Goal: Transaction & Acquisition: Purchase product/service

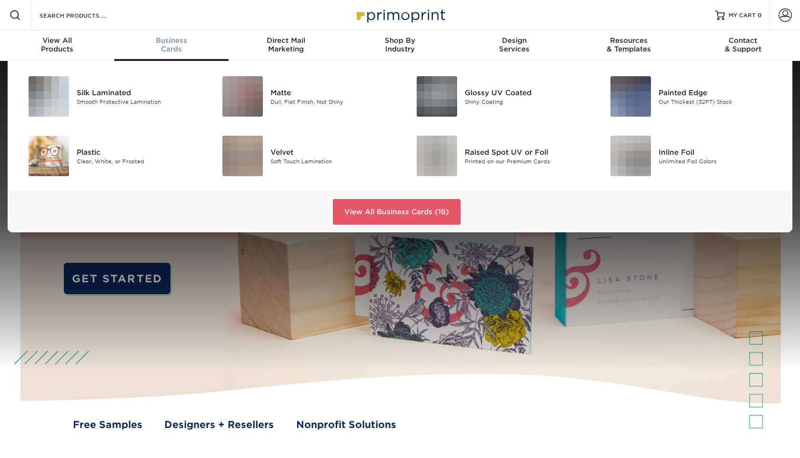
click at [178, 45] on div "Business Cards" at bounding box center [171, 44] width 114 height 17
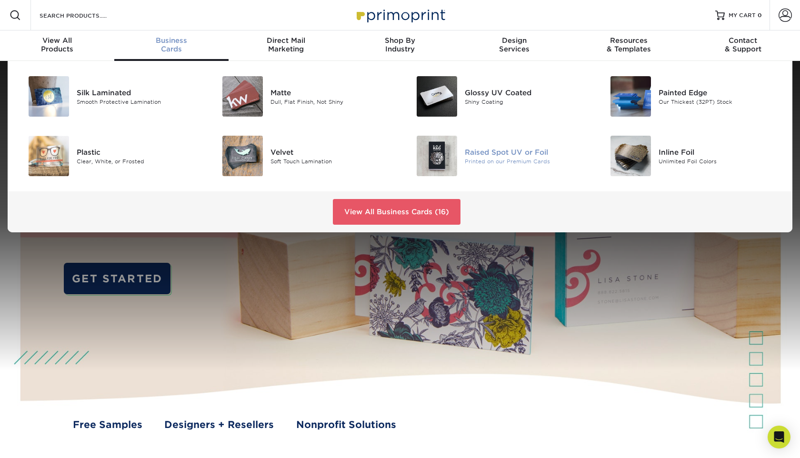
click at [503, 152] on div "Raised Spot UV or Foil" at bounding box center [526, 152] width 122 height 10
click at [109, 94] on div "Silk Laminated" at bounding box center [138, 92] width 122 height 10
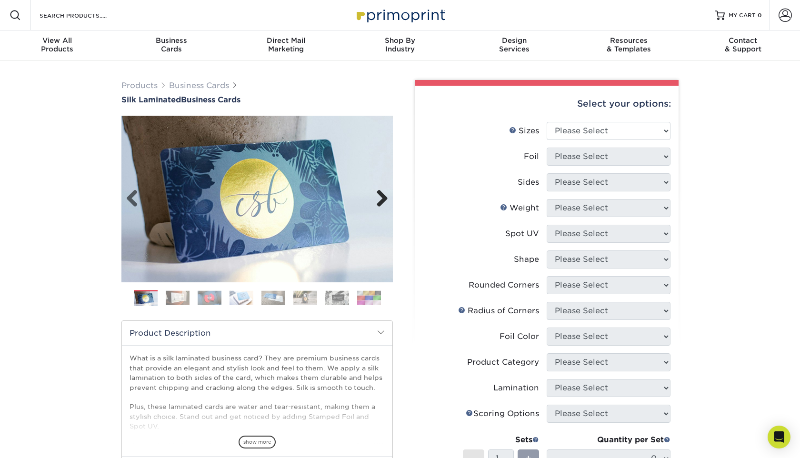
click at [383, 195] on link "Next" at bounding box center [378, 198] width 19 height 19
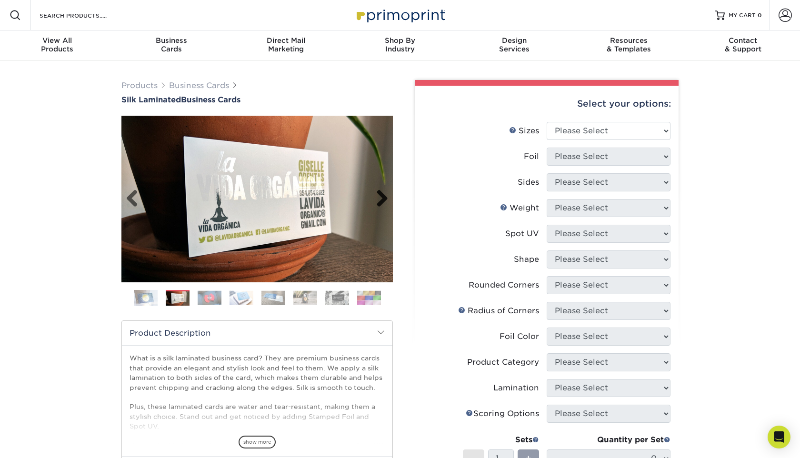
click at [383, 195] on link "Next" at bounding box center [378, 198] width 19 height 19
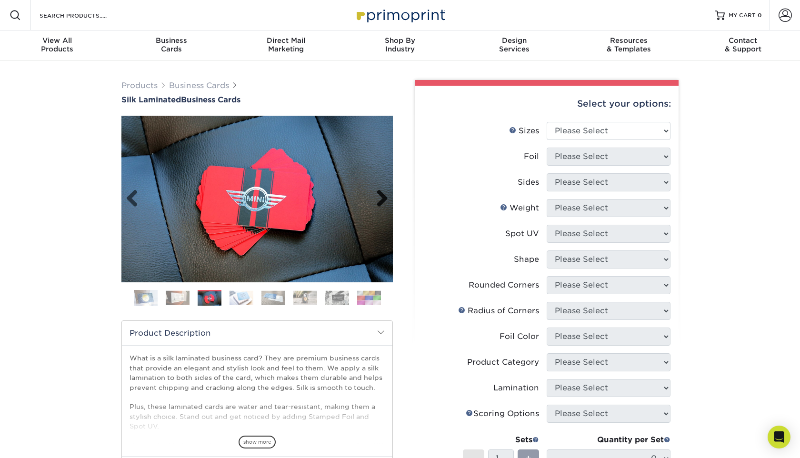
click at [383, 195] on link "Next" at bounding box center [378, 198] width 19 height 19
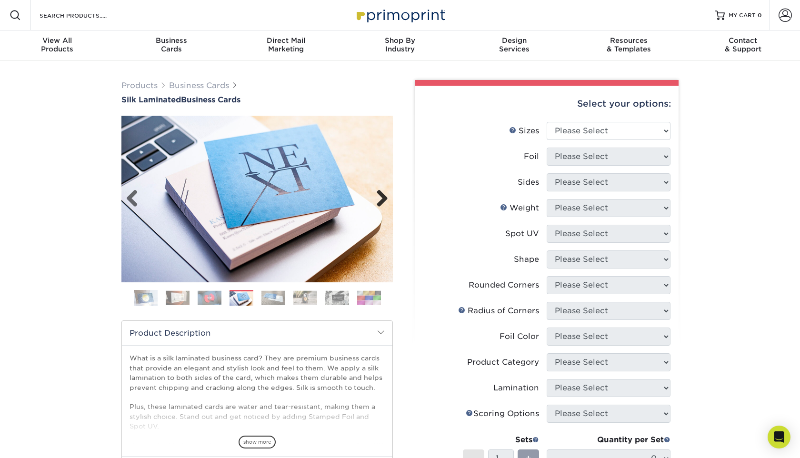
click at [383, 195] on link "Next" at bounding box center [378, 198] width 19 height 19
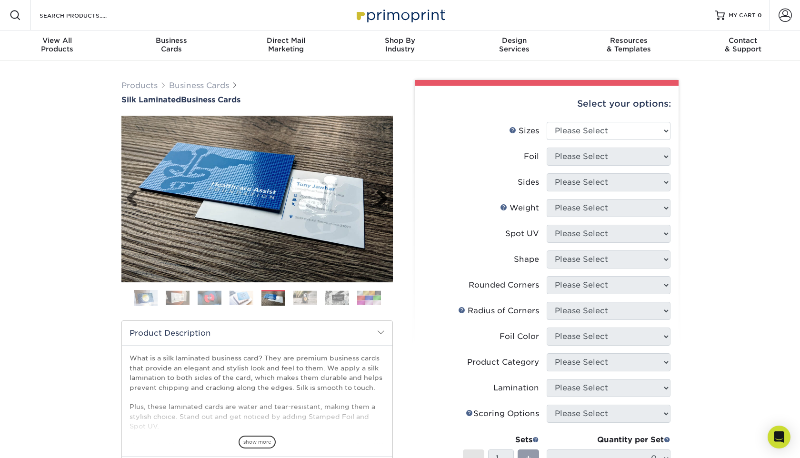
click at [383, 195] on link "Next" at bounding box center [378, 198] width 19 height 19
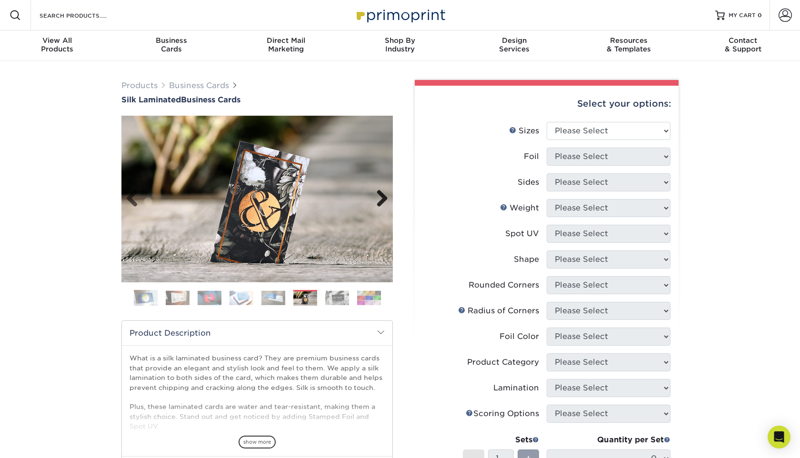
click at [383, 195] on link "Next" at bounding box center [378, 198] width 19 height 19
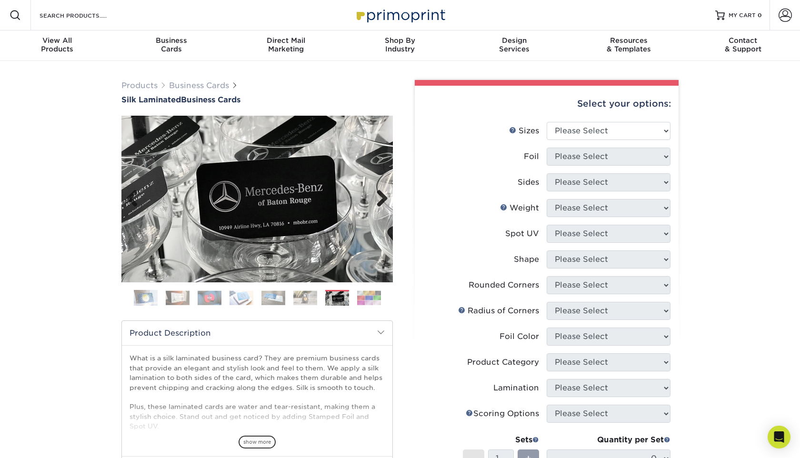
click at [383, 195] on link "Next" at bounding box center [378, 198] width 19 height 19
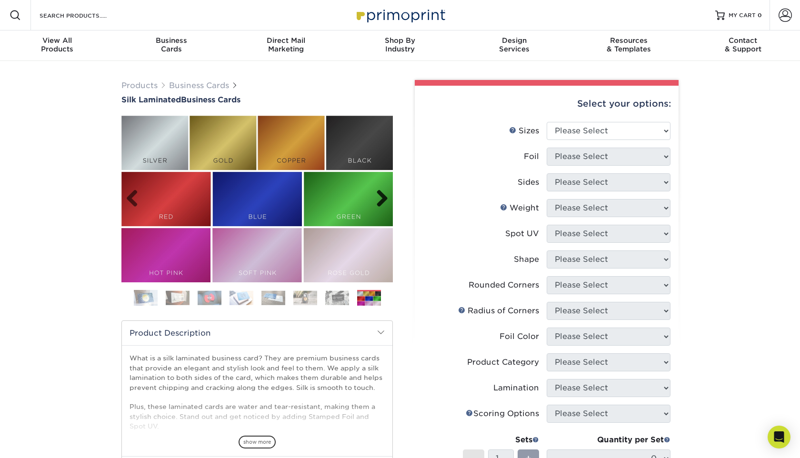
click at [383, 195] on link "Next" at bounding box center [378, 198] width 19 height 19
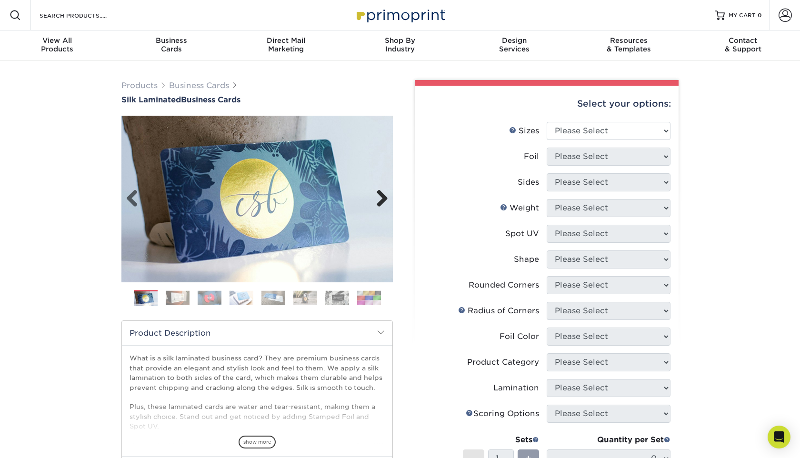
click at [383, 195] on link "Next" at bounding box center [378, 198] width 19 height 19
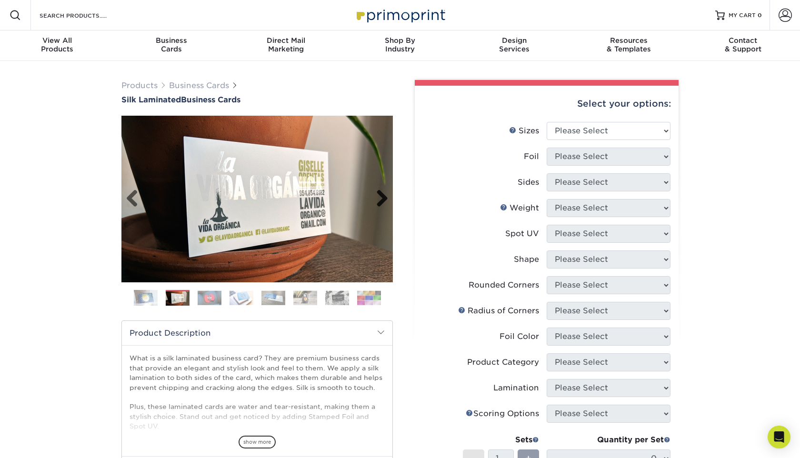
click at [383, 195] on link "Next" at bounding box center [378, 198] width 19 height 19
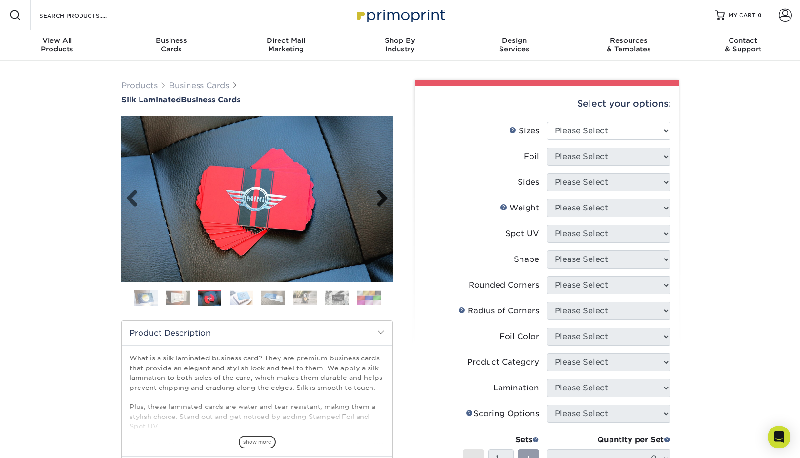
click at [383, 195] on link "Next" at bounding box center [378, 198] width 19 height 19
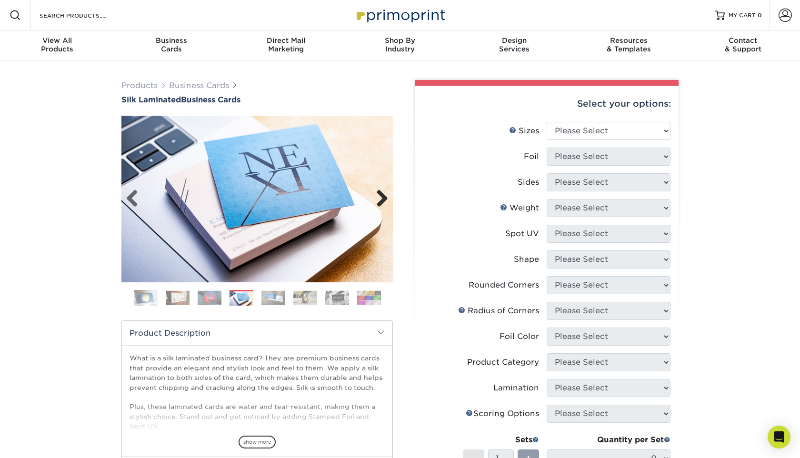
click at [383, 195] on link "Next" at bounding box center [378, 198] width 19 height 19
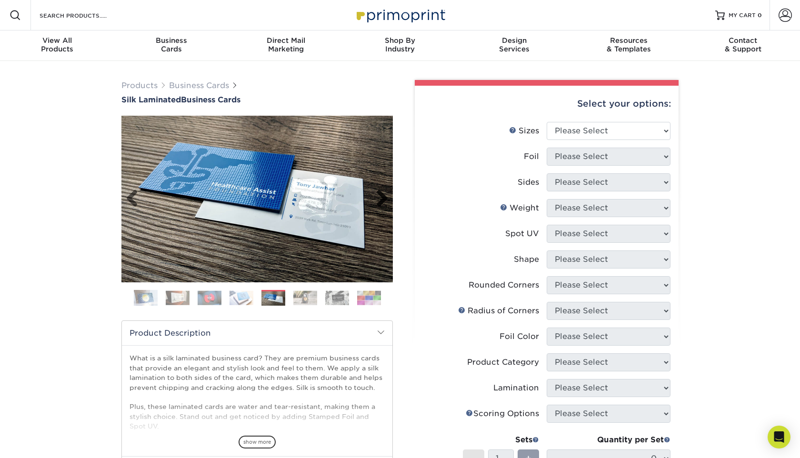
click at [383, 195] on link "Next" at bounding box center [378, 198] width 19 height 19
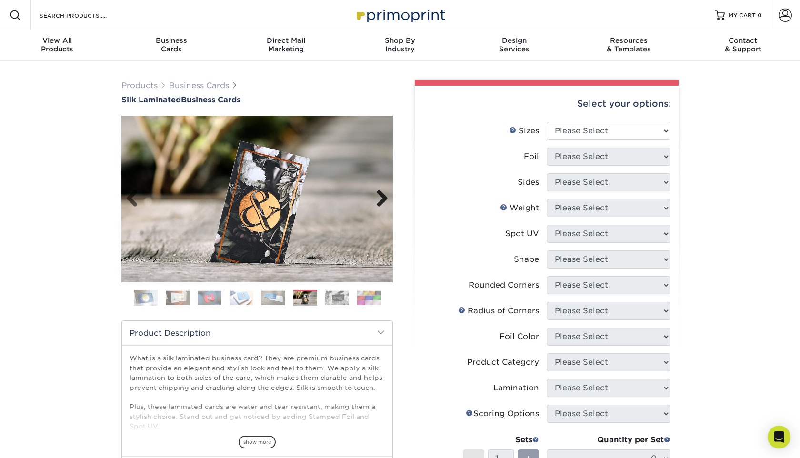
click at [383, 195] on link "Next" at bounding box center [378, 198] width 19 height 19
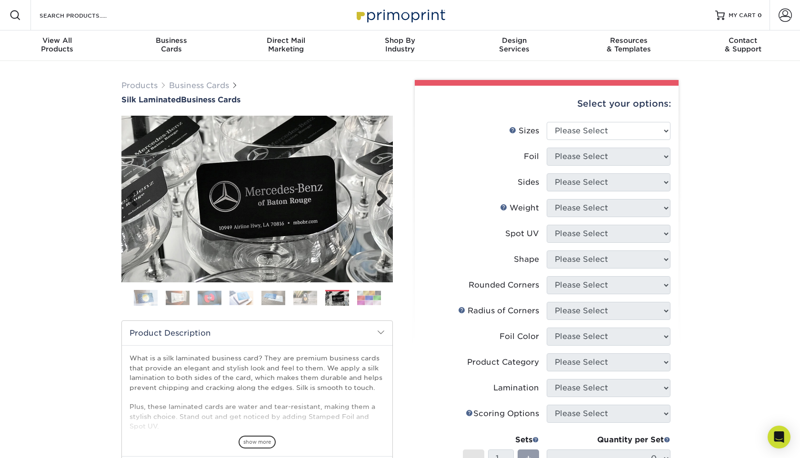
click at [383, 195] on link "Next" at bounding box center [378, 198] width 19 height 19
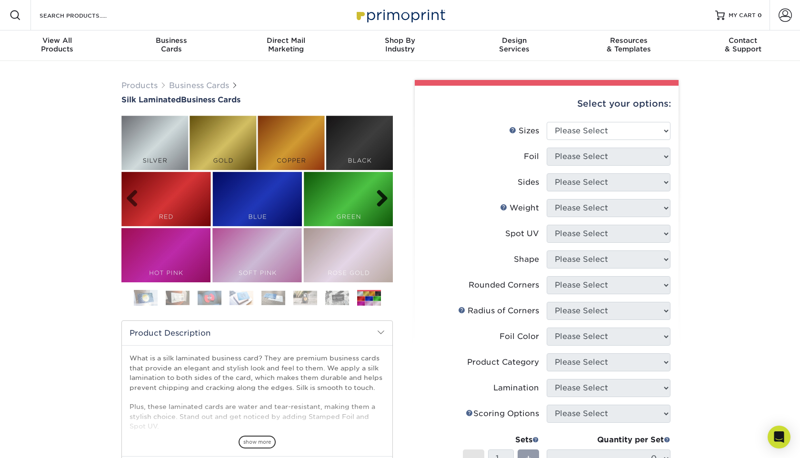
click at [383, 195] on link "Next" at bounding box center [378, 198] width 19 height 19
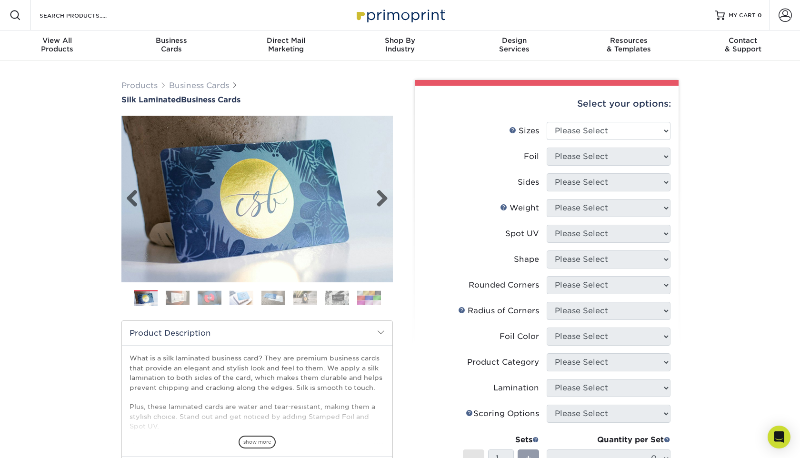
click at [267, 192] on img at bounding box center [256, 198] width 271 height 271
click at [385, 197] on link "Next" at bounding box center [378, 198] width 19 height 19
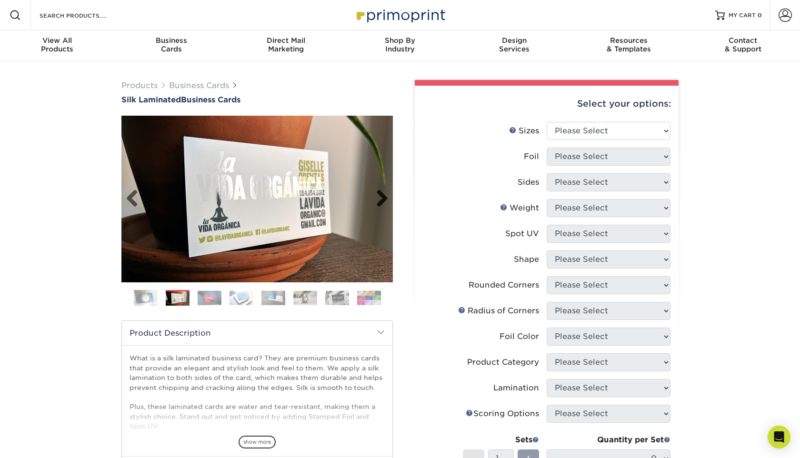
click at [385, 197] on link "Next" at bounding box center [378, 198] width 19 height 19
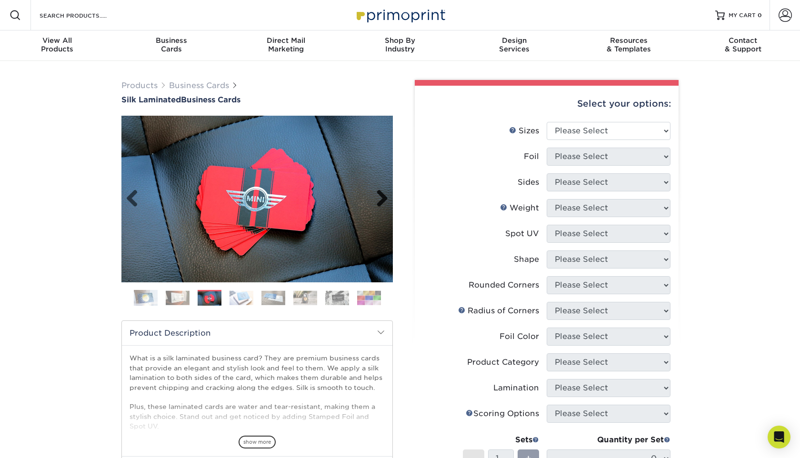
click at [385, 197] on link "Next" at bounding box center [378, 198] width 19 height 19
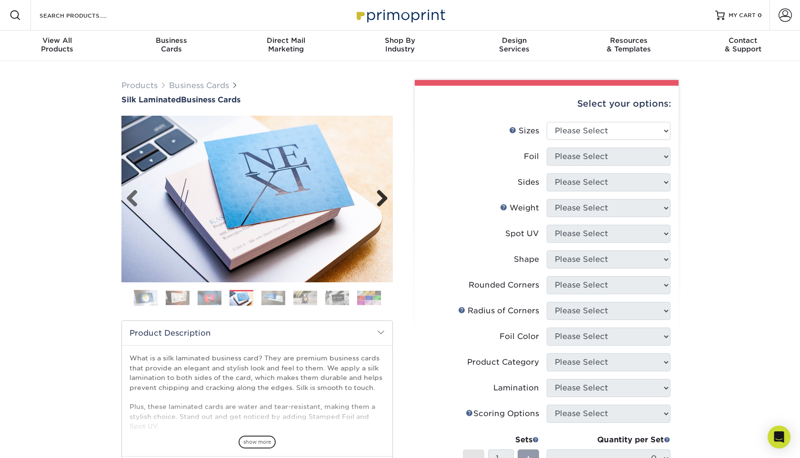
click at [385, 197] on link "Next" at bounding box center [378, 198] width 19 height 19
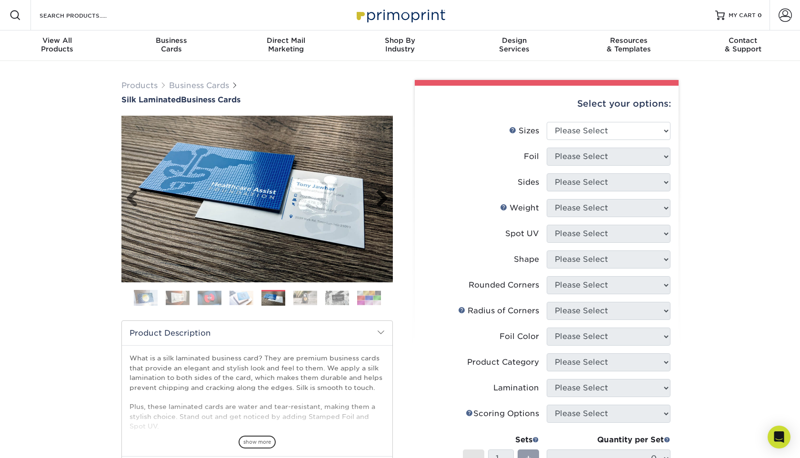
click at [382, 197] on link "Next" at bounding box center [378, 198] width 19 height 19
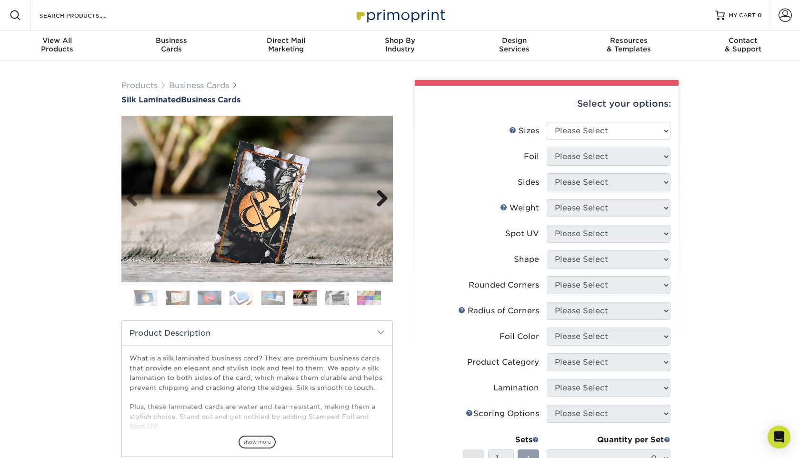
click at [382, 197] on link "Next" at bounding box center [378, 198] width 19 height 19
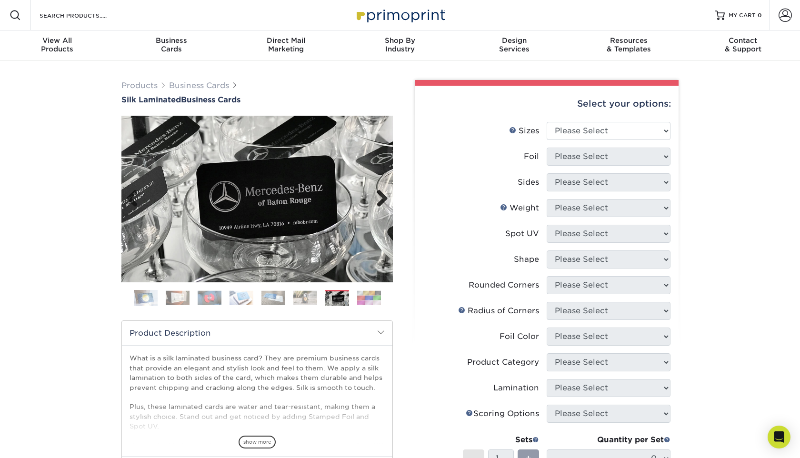
click at [382, 197] on link "Next" at bounding box center [378, 198] width 19 height 19
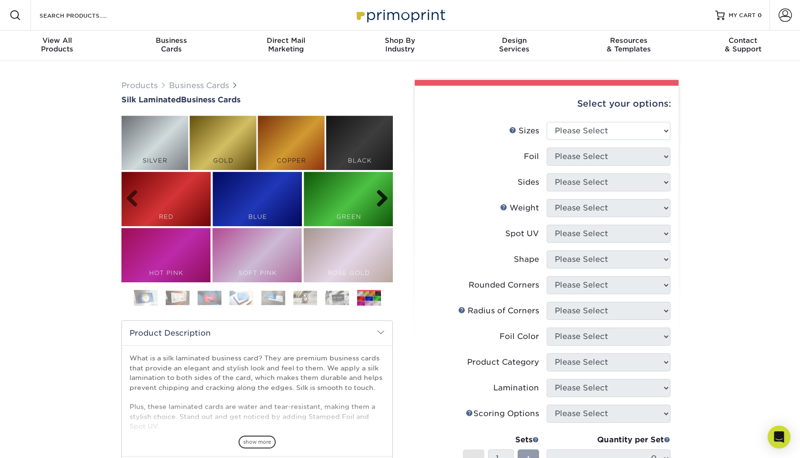
click at [382, 197] on link "Next" at bounding box center [378, 198] width 19 height 19
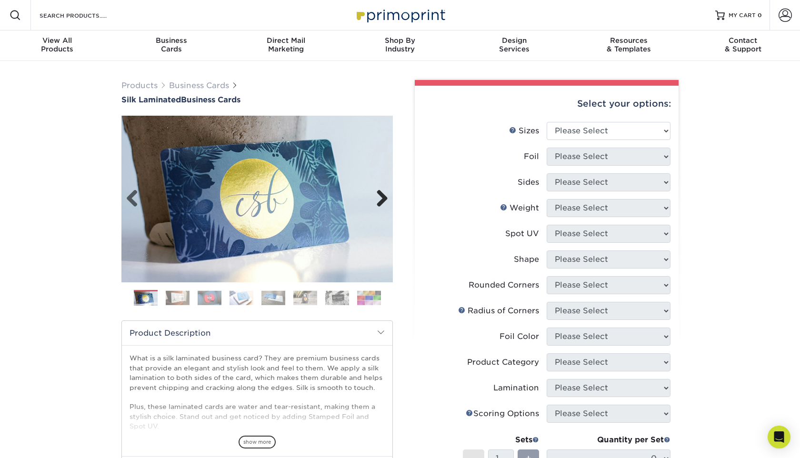
click at [382, 197] on link "Next" at bounding box center [378, 198] width 19 height 19
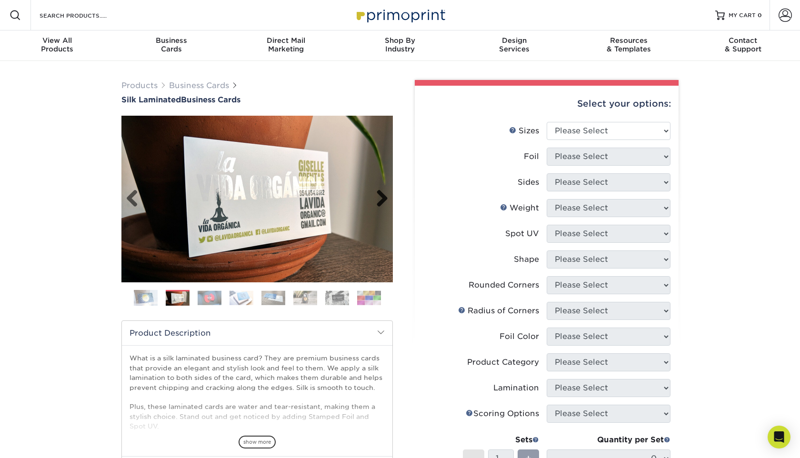
click at [382, 197] on link "Next" at bounding box center [378, 198] width 19 height 19
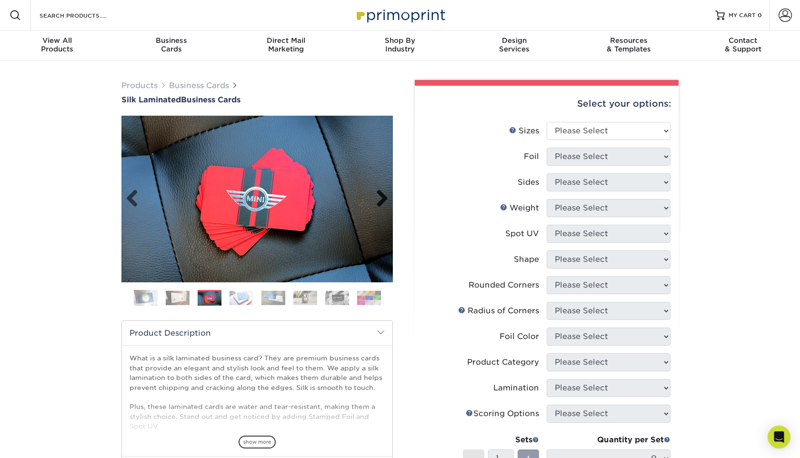
click at [382, 197] on link "Next" at bounding box center [378, 198] width 19 height 19
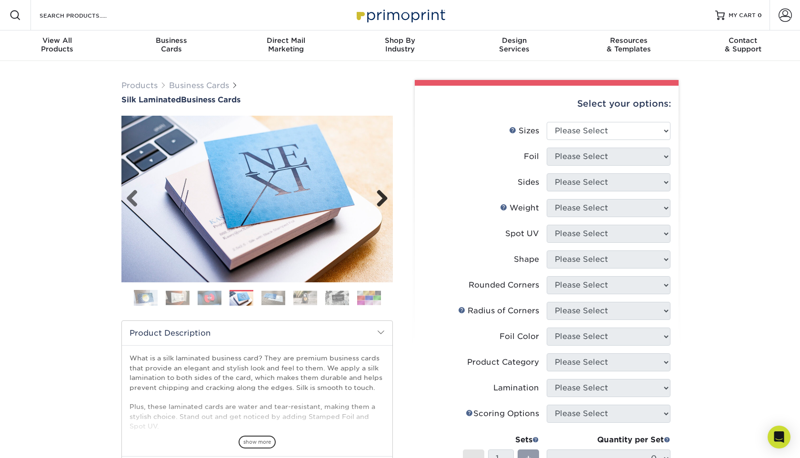
click at [382, 197] on link "Next" at bounding box center [378, 198] width 19 height 19
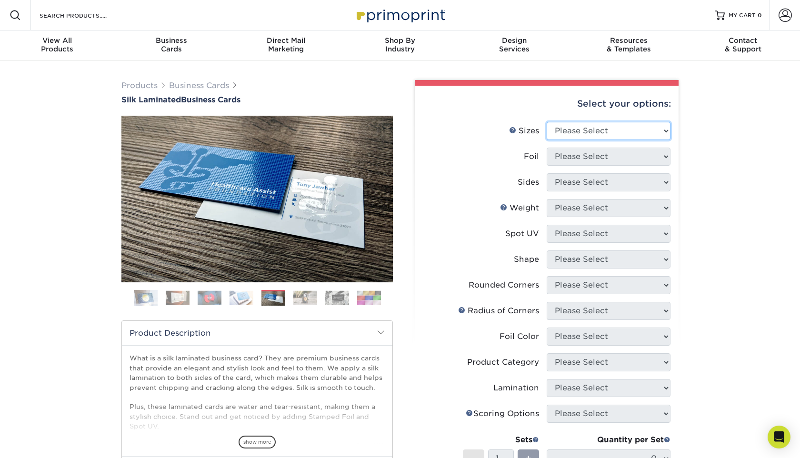
click at [665, 131] on select "Please Select 1.5" x 3.5" - Mini 1.75" x 3.5" - Mini 2" x 2" - Square 2" x 3" -…" at bounding box center [609, 131] width 124 height 18
select select "2.00x3.50"
click at [547, 122] on select "Please Select 1.5" x 3.5" - Mini 1.75" x 3.5" - Mini 2" x 2" - Square 2" x 3" -…" at bounding box center [609, 131] width 124 height 18
click at [653, 159] on select "Please Select Yes No" at bounding box center [609, 157] width 124 height 18
click at [636, 163] on select "Please Select Yes No" at bounding box center [609, 157] width 124 height 18
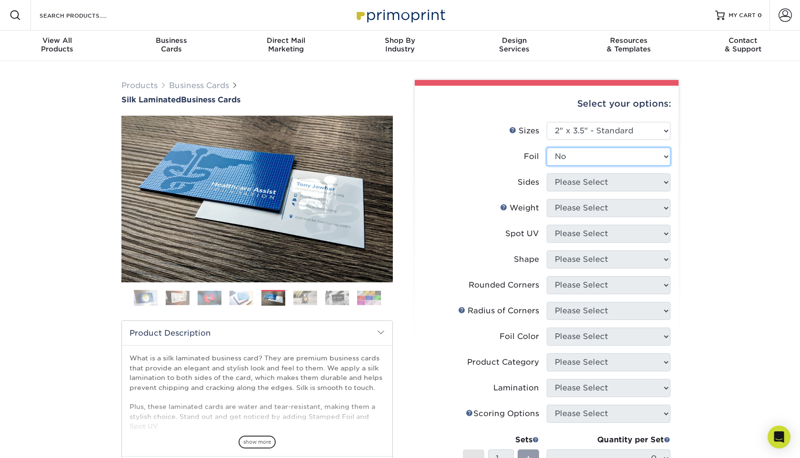
click at [547, 148] on select "Please Select Yes No" at bounding box center [609, 157] width 124 height 18
click at [657, 159] on select "Please Select Yes No" at bounding box center [609, 157] width 124 height 18
select select "1"
click at [547, 148] on select "Please Select Yes No" at bounding box center [609, 157] width 124 height 18
click at [660, 182] on select "Please Select Print Both Sides - Foil Both Sides Print Both Sides - Foil Front …" at bounding box center [609, 182] width 124 height 18
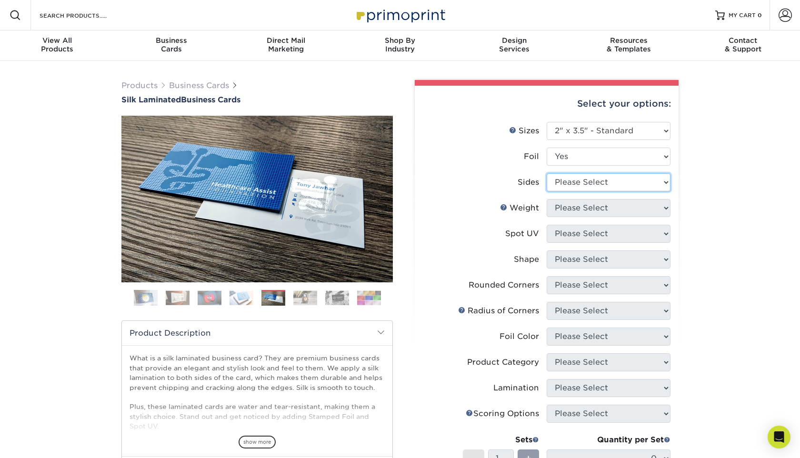
select select "34527644-b4fd-4ffb-9092-1318eefcd9d9"
click at [547, 173] on select "Please Select Print Both Sides - Foil Both Sides Print Both Sides - Foil Front …" at bounding box center [609, 182] width 124 height 18
click at [645, 204] on select "Please Select 16PT" at bounding box center [609, 208] width 124 height 18
select select "16PT"
click at [547, 199] on select "Please Select 16PT" at bounding box center [609, 208] width 124 height 18
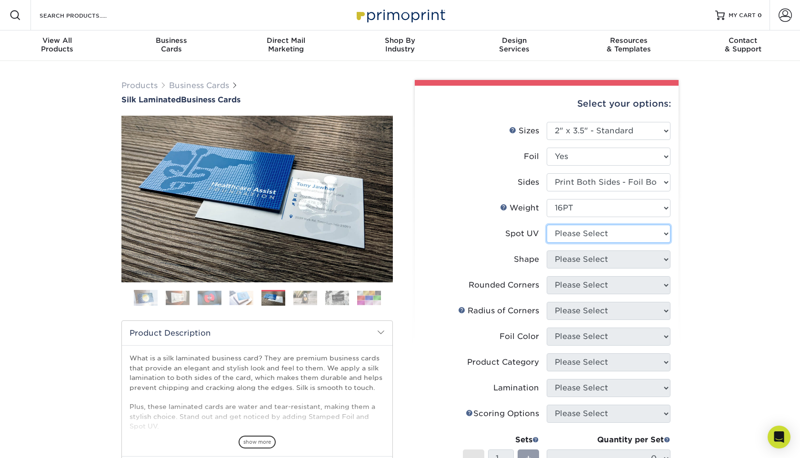
click at [667, 234] on select "Please Select No Spot UV Front and Back (Both Sides) Front Only Back Only" at bounding box center [609, 234] width 124 height 18
select select "0"
click at [547, 225] on select "Please Select No Spot UV Front and Back (Both Sides) Front Only Back Only" at bounding box center [609, 234] width 124 height 18
click at [628, 256] on select "Please Select Standard" at bounding box center [609, 259] width 124 height 18
select select "standard"
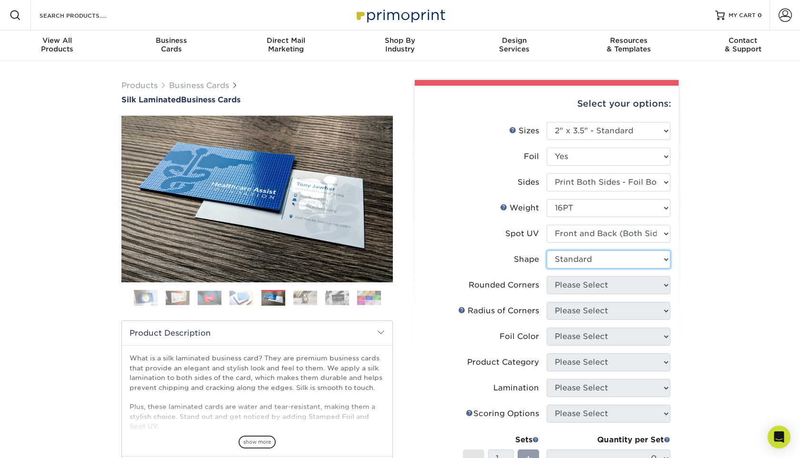
click at [547, 250] on select "Please Select Standard" at bounding box center [609, 259] width 124 height 18
click at [643, 287] on select "Please Select Yes - Round 2 Corners Yes - Round 4 Corners No" at bounding box center [609, 285] width 124 height 18
select select "0"
click at [547, 276] on select "Please Select Yes - Round 2 Corners Yes - Round 4 Corners No" at bounding box center [609, 285] width 124 height 18
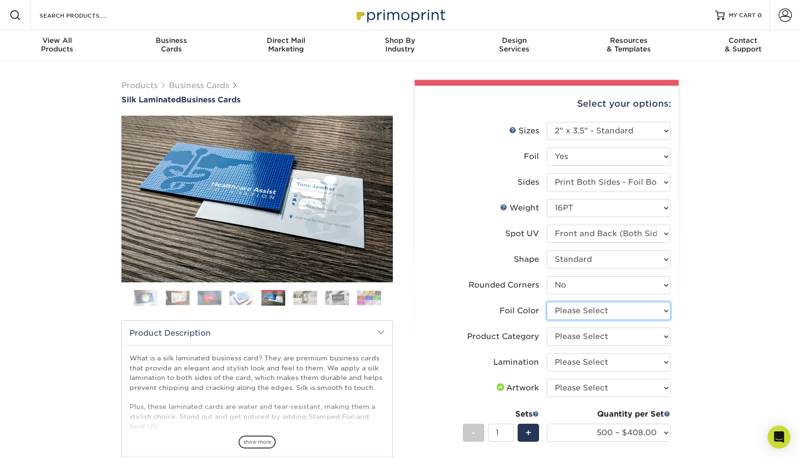
click at [667, 312] on select "Please Select Silver Foil Black Foil Blue Foil Copper Foil Gold Foil Red Foil R…" at bounding box center [609, 311] width 124 height 18
select select "e482a702-b595-48f4-8488-80b31f3aa6bc"
click at [547, 302] on select "Please Select Silver Foil Black Foil Blue Foil Copper Foil Gold Foil Red Foil R…" at bounding box center [609, 311] width 124 height 18
click at [653, 339] on select "Please Select Business Cards" at bounding box center [609, 337] width 124 height 18
select select "3b5148f1-0588-4f88-a218-97bcfdce65c1"
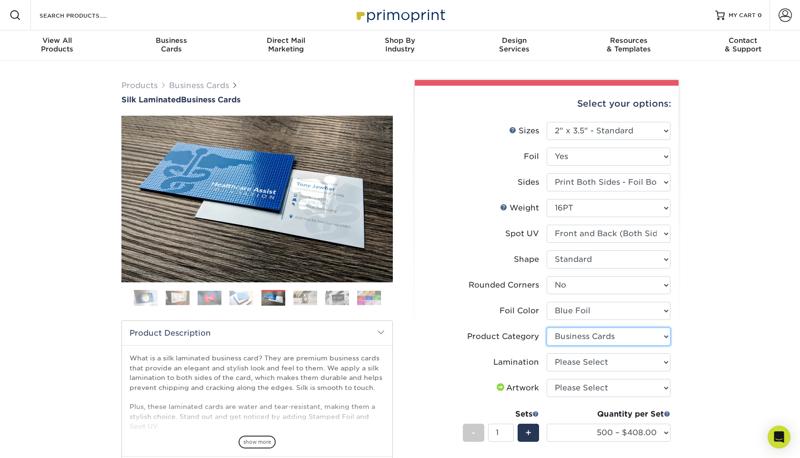
click at [547, 328] on select "Please Select Business Cards" at bounding box center [609, 337] width 124 height 18
click at [637, 357] on select "Please Select Silk" at bounding box center [609, 362] width 124 height 18
select select "ccacb42f-45f7-42d3-bbd3-7c8421cf37f0"
click at [547, 353] on select "Please Select Silk" at bounding box center [609, 362] width 124 height 18
click at [682, 364] on div "Select your options: Sizes Help Sizes Please Select 1.5" x 3.5" - Mini -" at bounding box center [543, 357] width 286 height 554
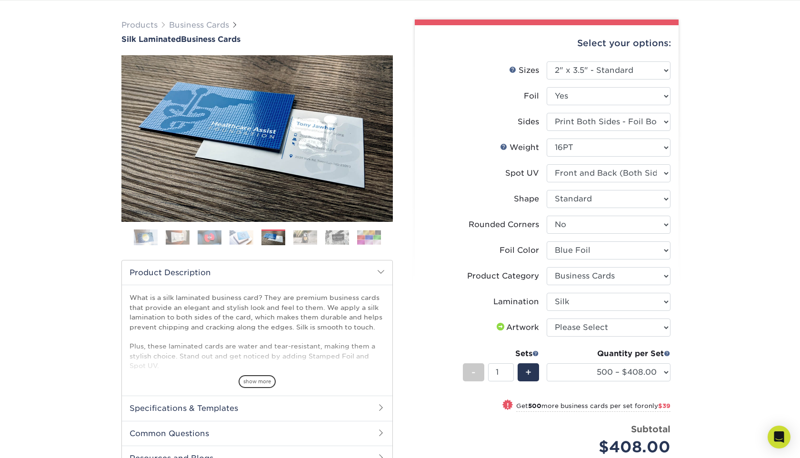
scroll to position [60, 0]
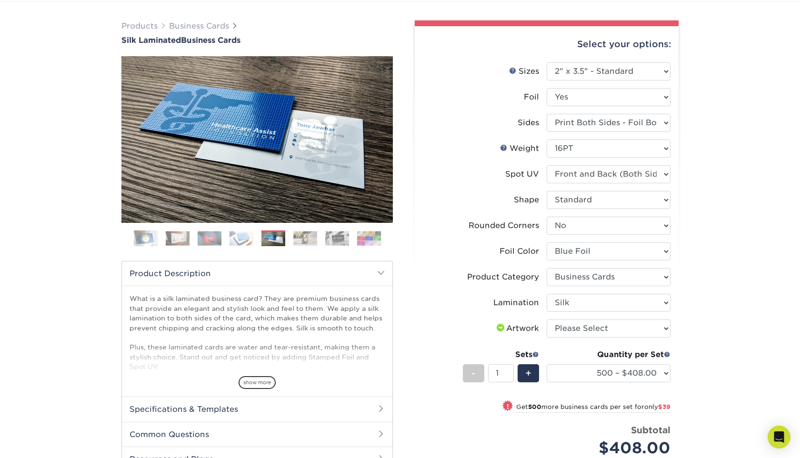
click at [184, 238] on img at bounding box center [178, 238] width 24 height 15
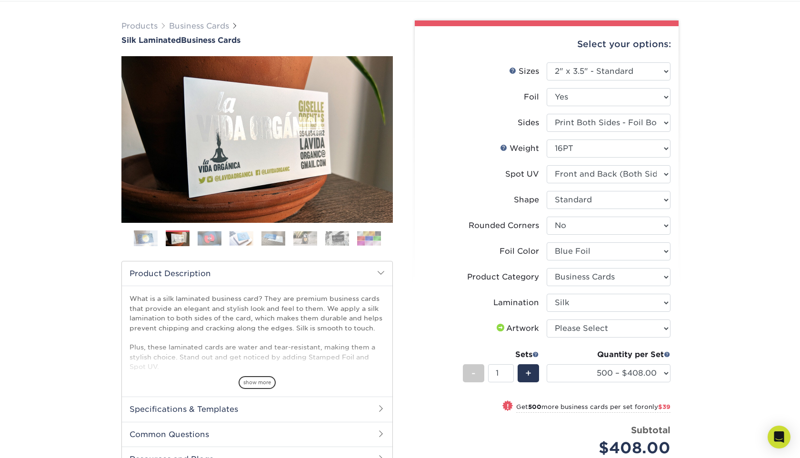
click at [208, 240] on img at bounding box center [210, 238] width 24 height 15
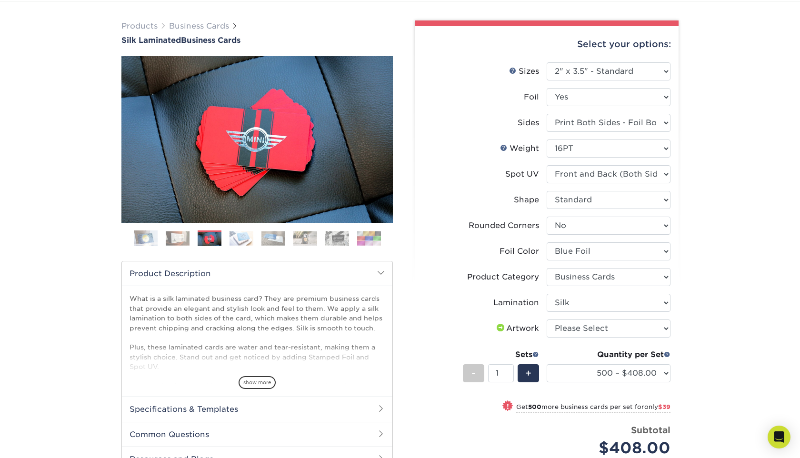
click at [237, 241] on img at bounding box center [241, 238] width 24 height 15
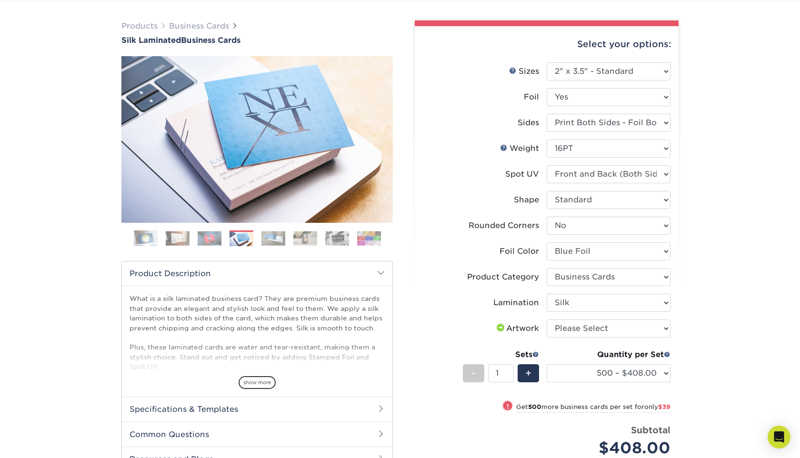
click at [271, 238] on img at bounding box center [273, 238] width 24 height 15
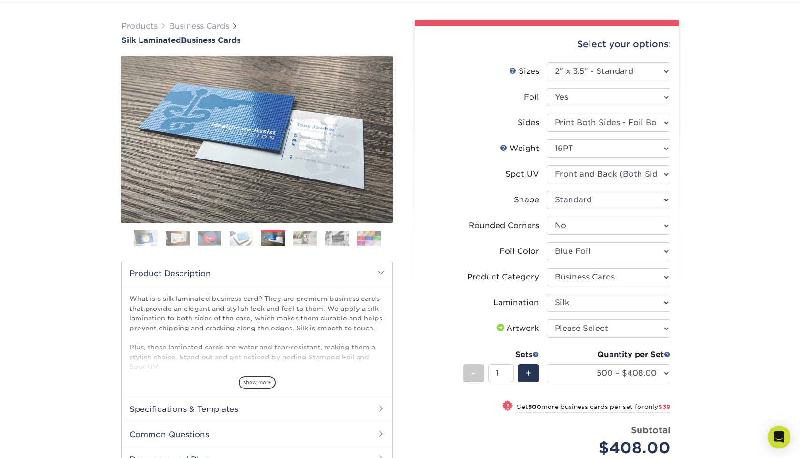
click at [290, 237] on ol at bounding box center [256, 241] width 271 height 23
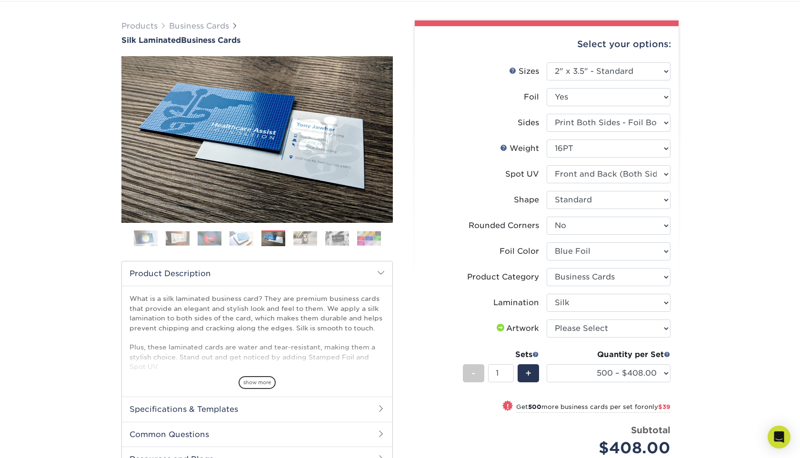
click at [300, 237] on img at bounding box center [305, 238] width 24 height 15
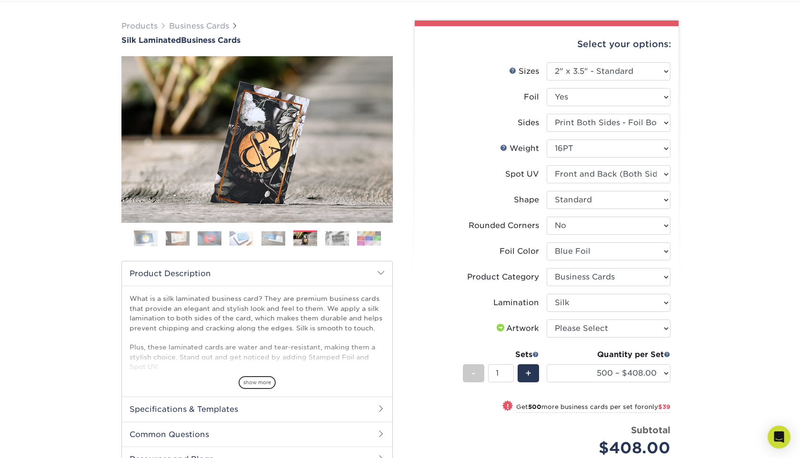
click at [330, 239] on img at bounding box center [337, 238] width 24 height 15
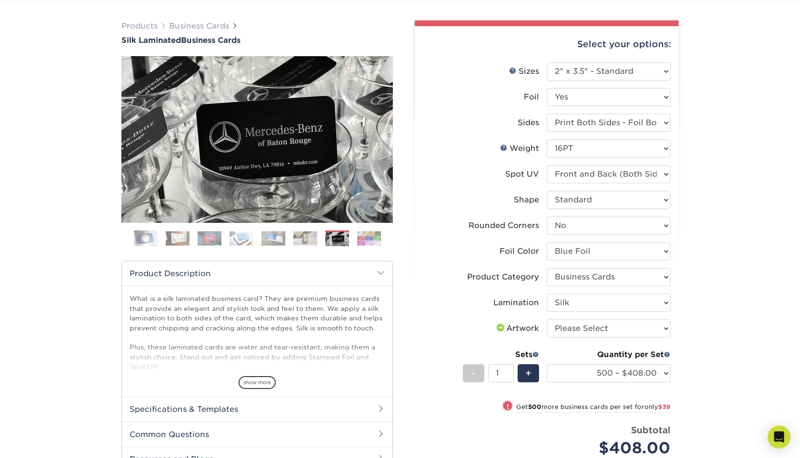
click at [367, 243] on img at bounding box center [369, 238] width 24 height 15
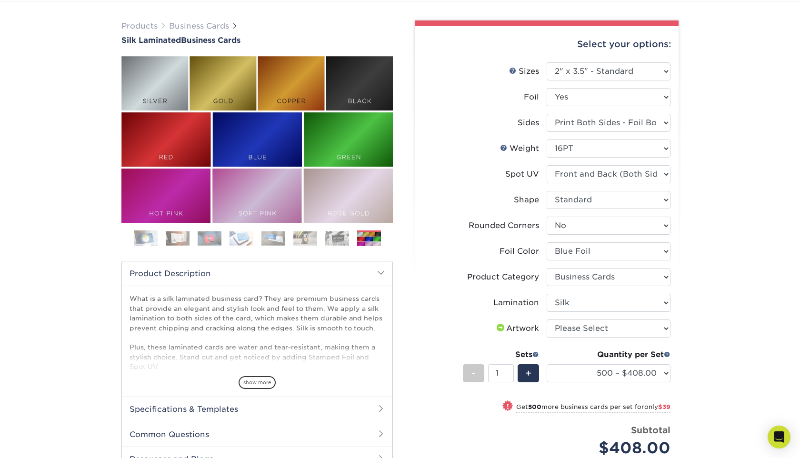
click at [339, 243] on img at bounding box center [337, 238] width 24 height 15
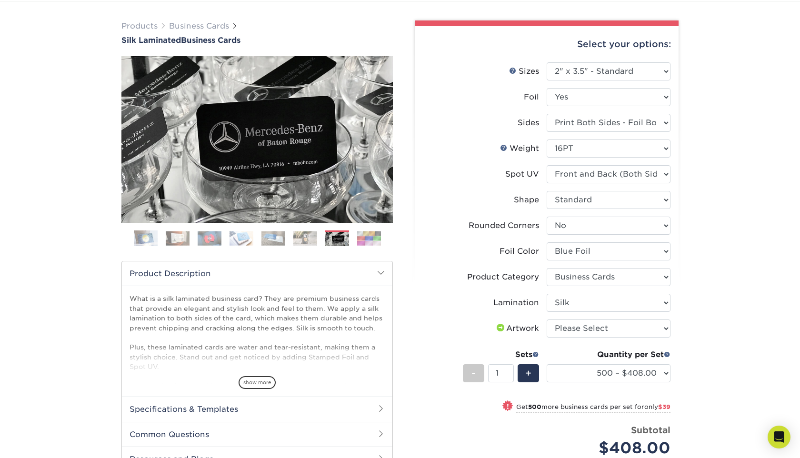
click at [370, 235] on img at bounding box center [369, 238] width 24 height 15
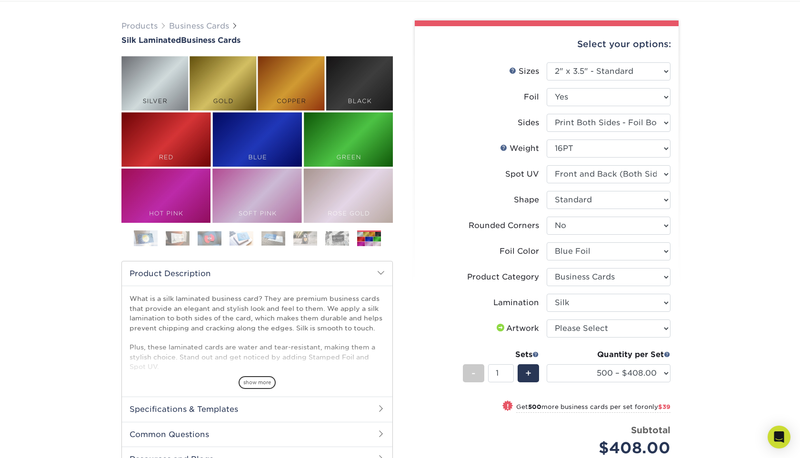
click at [341, 239] on img at bounding box center [337, 238] width 24 height 15
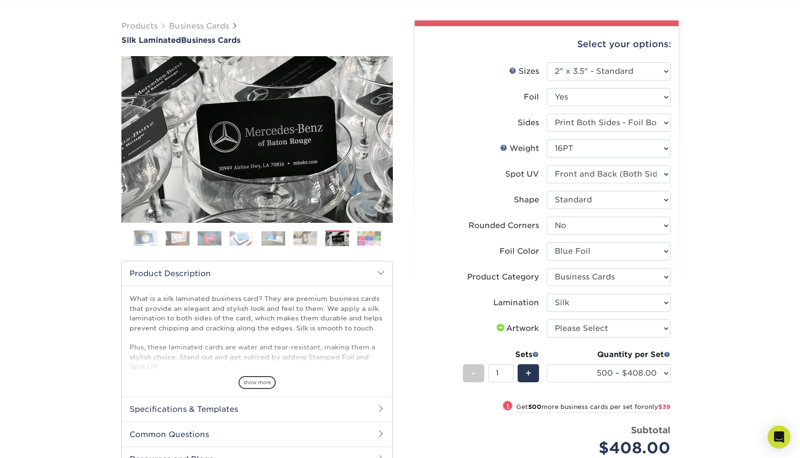
click at [274, 234] on img at bounding box center [273, 238] width 24 height 15
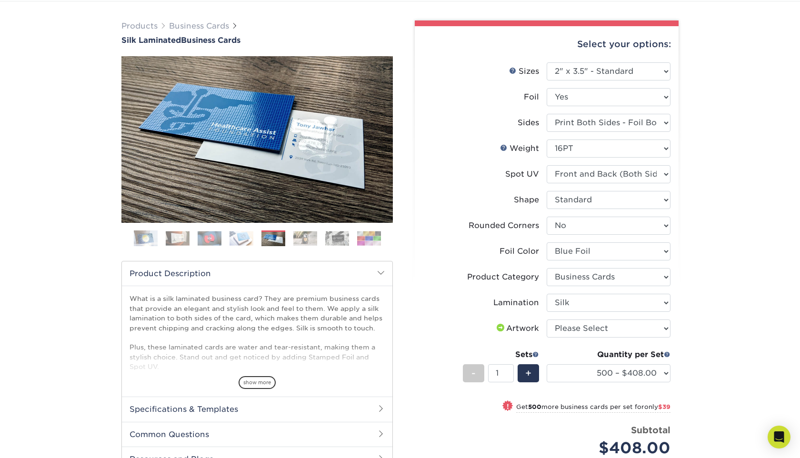
click at [147, 235] on img at bounding box center [146, 239] width 24 height 24
